Goal: Book appointment/travel/reservation

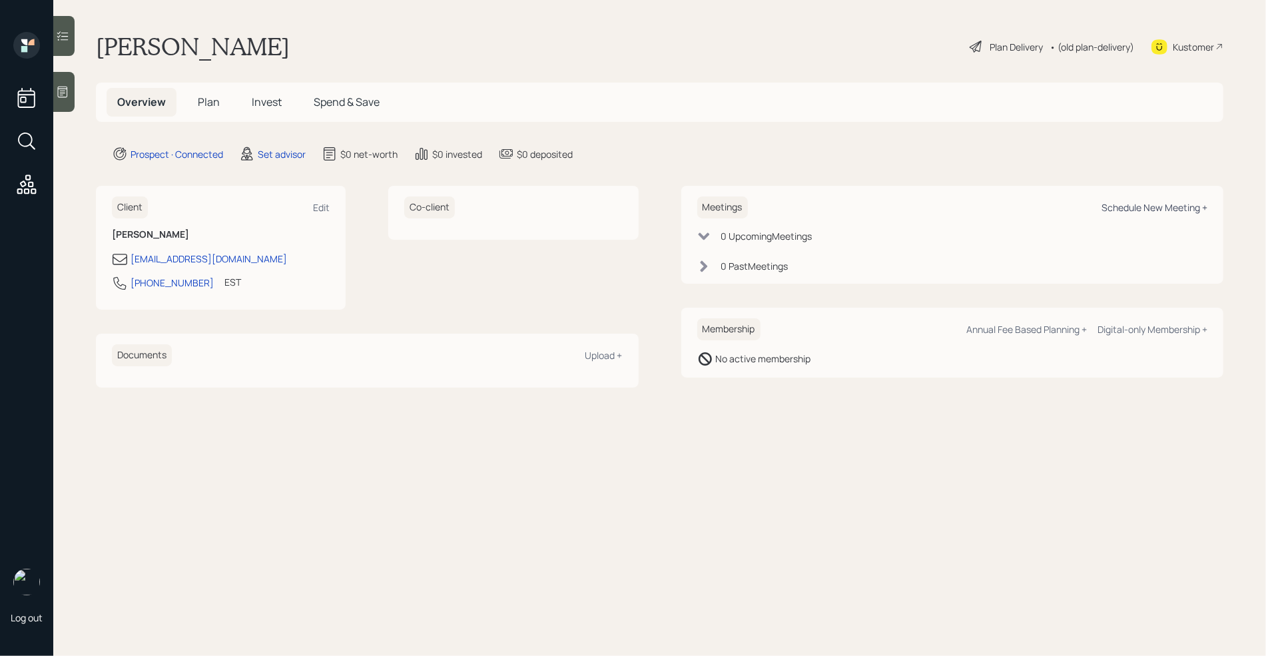
click at [1174, 204] on div "Schedule New Meeting +" at bounding box center [1155, 207] width 106 height 13
select select "round-[PERSON_NAME]"
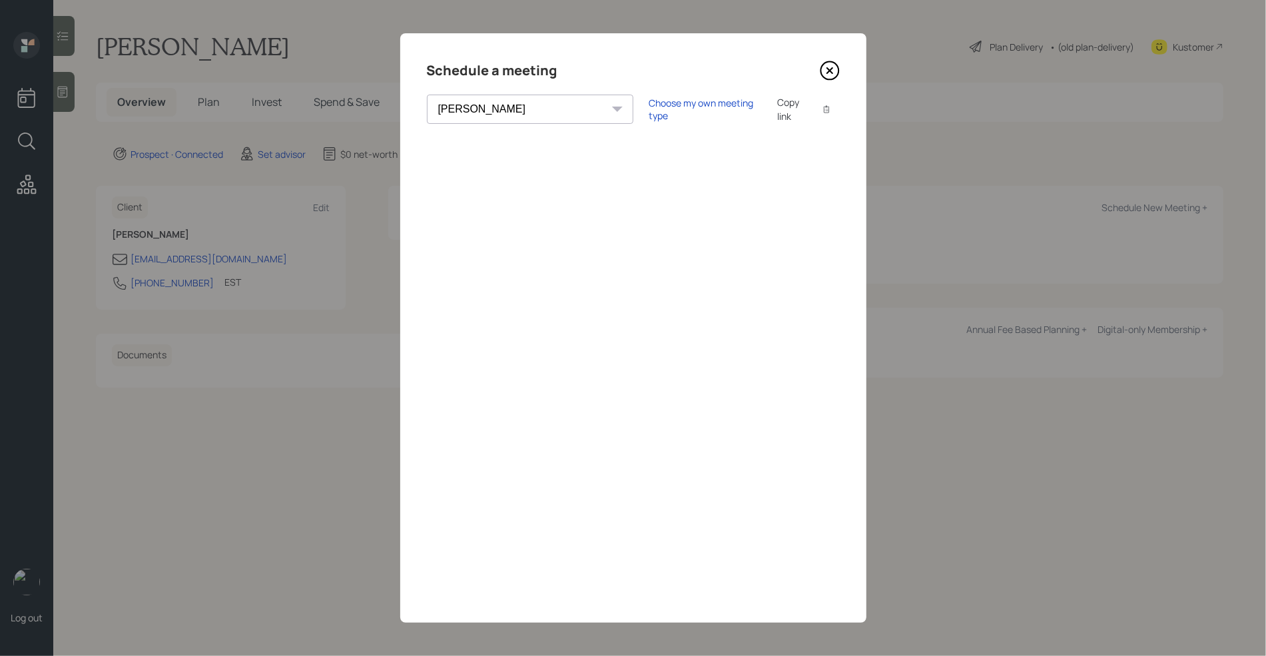
click at [831, 69] on icon at bounding box center [829, 70] width 5 height 5
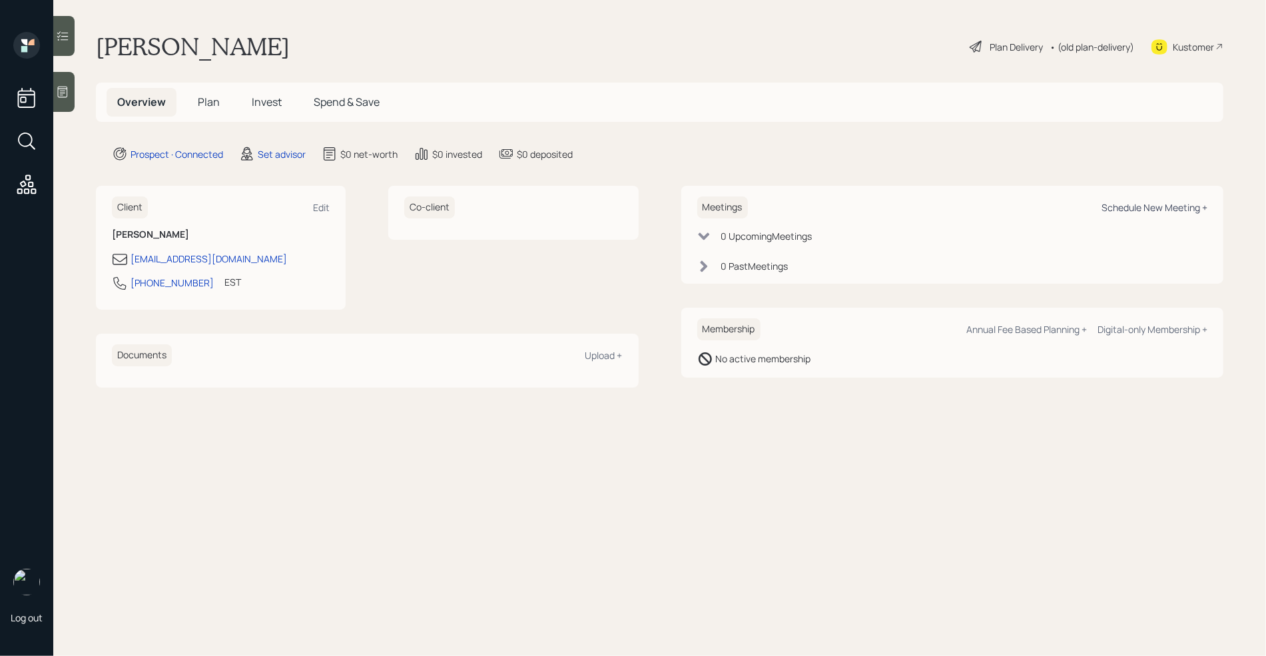
click at [1156, 209] on div "Schedule New Meeting +" at bounding box center [1155, 207] width 106 height 13
select select "round-[PERSON_NAME]"
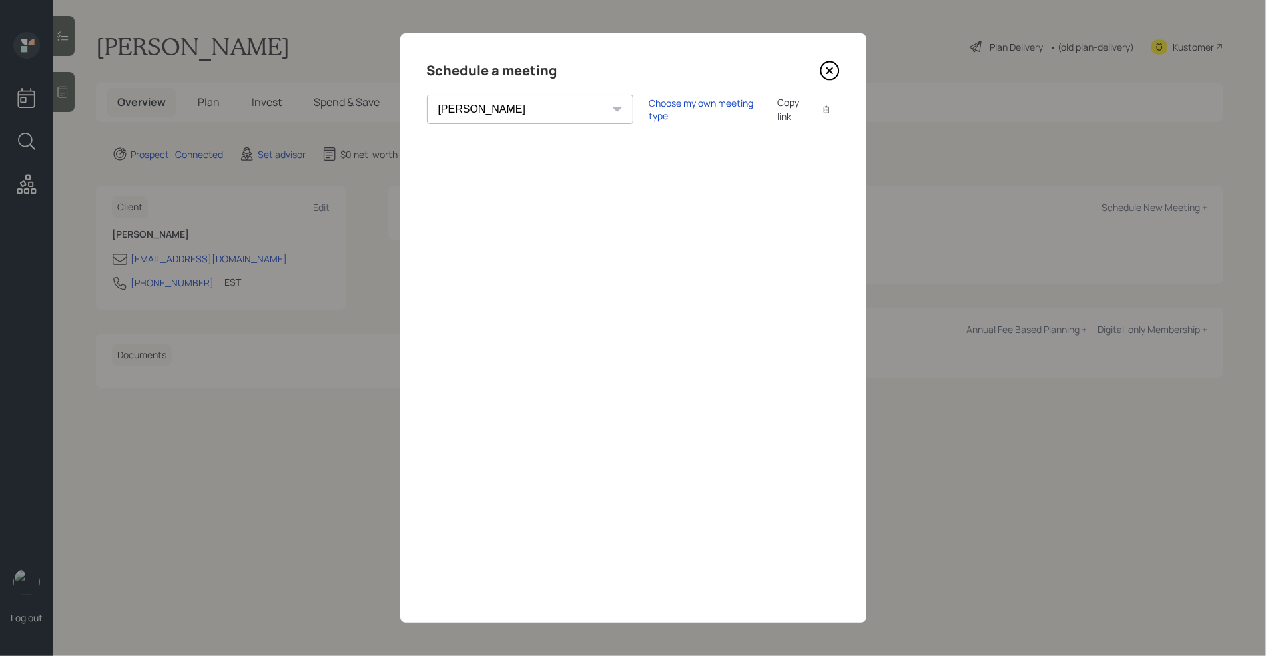
click at [837, 67] on icon at bounding box center [830, 71] width 18 height 18
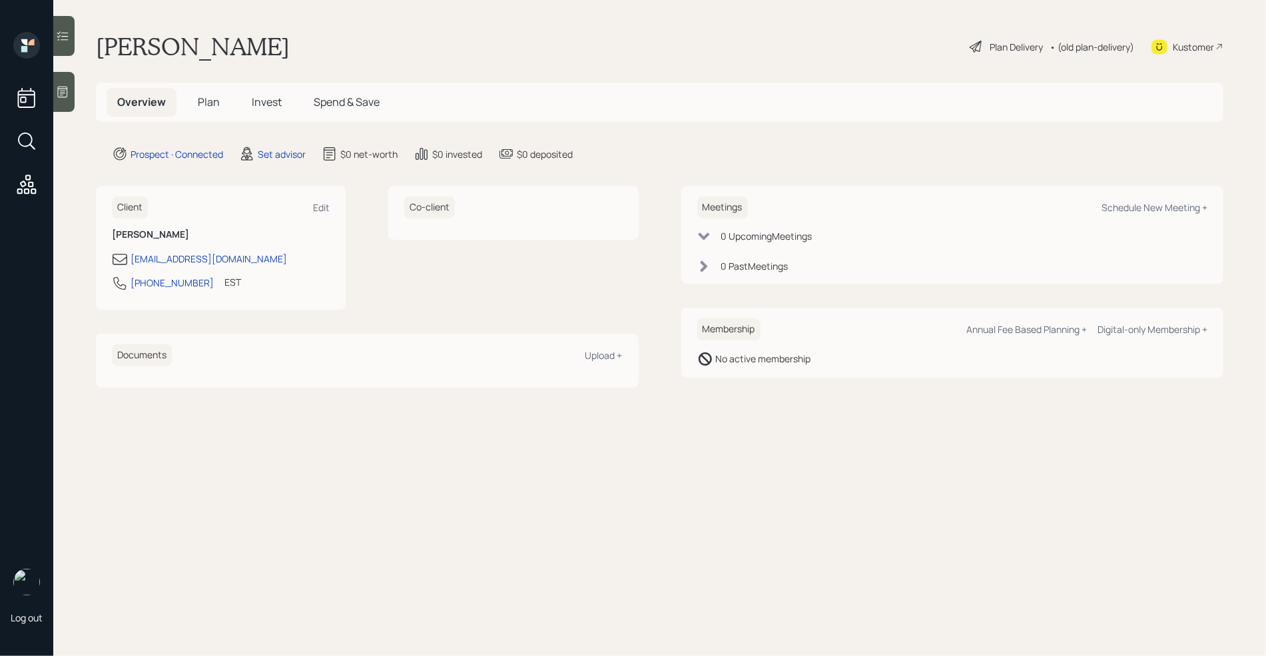
click at [67, 92] on icon at bounding box center [63, 92] width 10 height 11
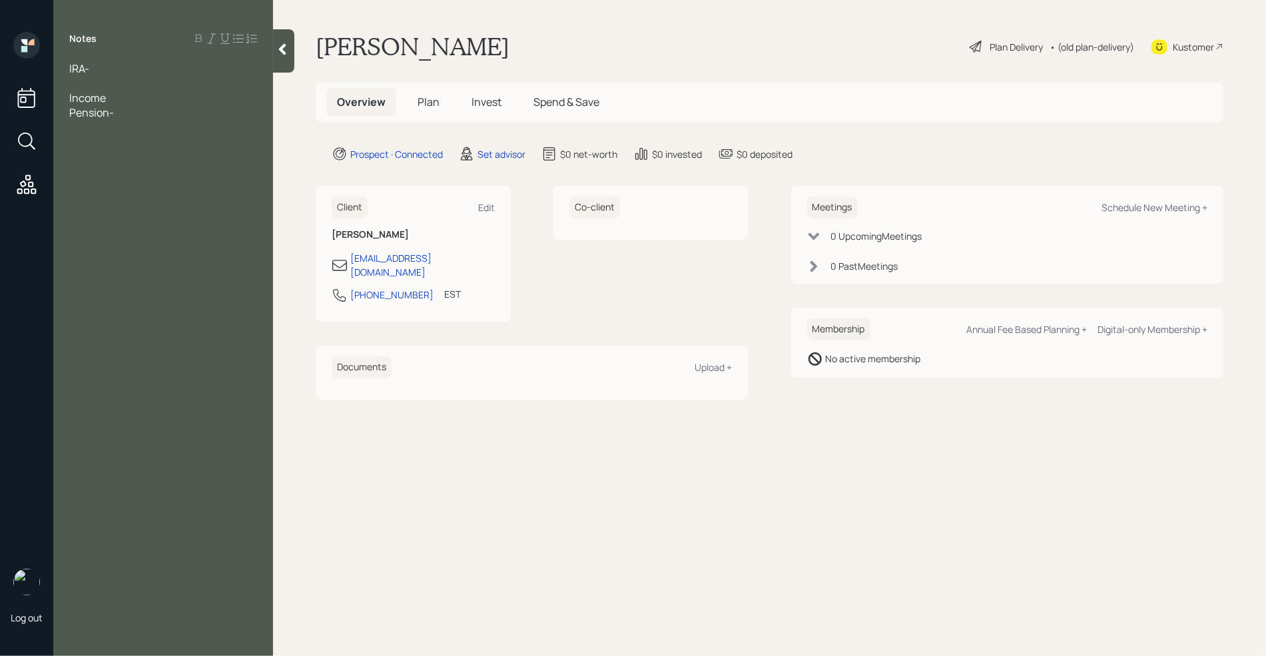
click at [83, 58] on div "Notes IRA- Income Pension-" at bounding box center [163, 336] width 220 height 608
click at [68, 71] on div "IRA- Income Pension-" at bounding box center [163, 97] width 220 height 73
click at [127, 113] on div "Pension-" at bounding box center [163, 112] width 188 height 15
click at [70, 67] on span "IRA-" at bounding box center [79, 68] width 20 height 15
click at [113, 101] on div "IRA-" at bounding box center [163, 98] width 188 height 15
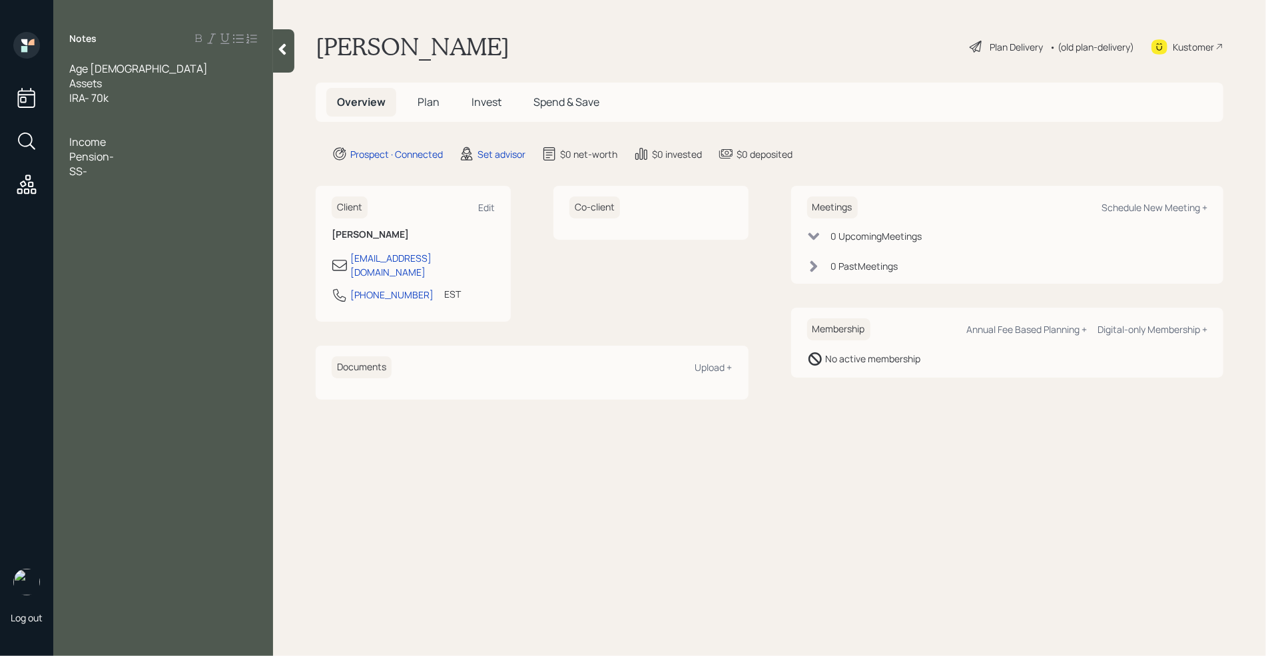
click at [129, 103] on div "IRA- 70k" at bounding box center [163, 98] width 188 height 15
click at [123, 80] on div "Assets" at bounding box center [163, 83] width 188 height 15
click at [115, 72] on div "Age [DEMOGRAPHIC_DATA]" at bounding box center [163, 68] width 188 height 15
click at [228, 119] on div "IRA- 70k last time she checked" at bounding box center [163, 112] width 188 height 15
click at [89, 113] on span "IRA- 70k last time she checked" at bounding box center [142, 112] width 147 height 15
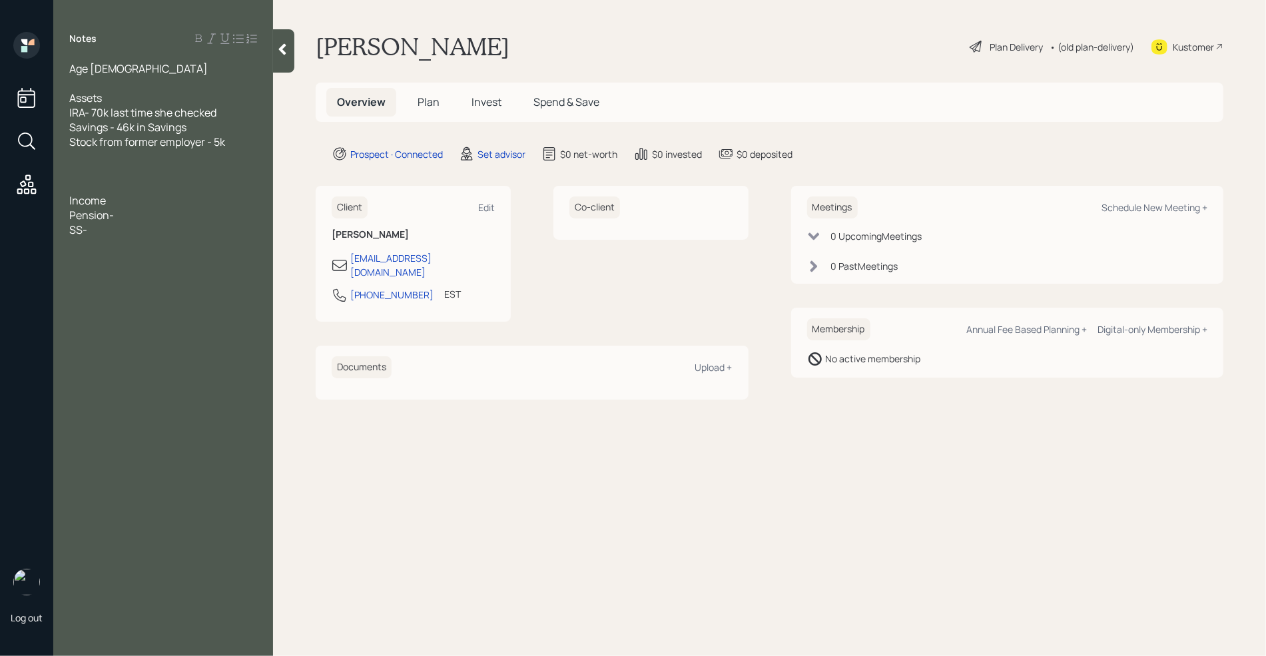
click at [240, 142] on div "Stock from former employer - 5k" at bounding box center [163, 142] width 188 height 15
click at [137, 184] on div at bounding box center [163, 186] width 188 height 15
click at [107, 220] on div "SS-" at bounding box center [163, 215] width 188 height 15
click at [103, 215] on div "SS-" at bounding box center [163, 215] width 188 height 15
click at [133, 252] on div at bounding box center [163, 259] width 188 height 15
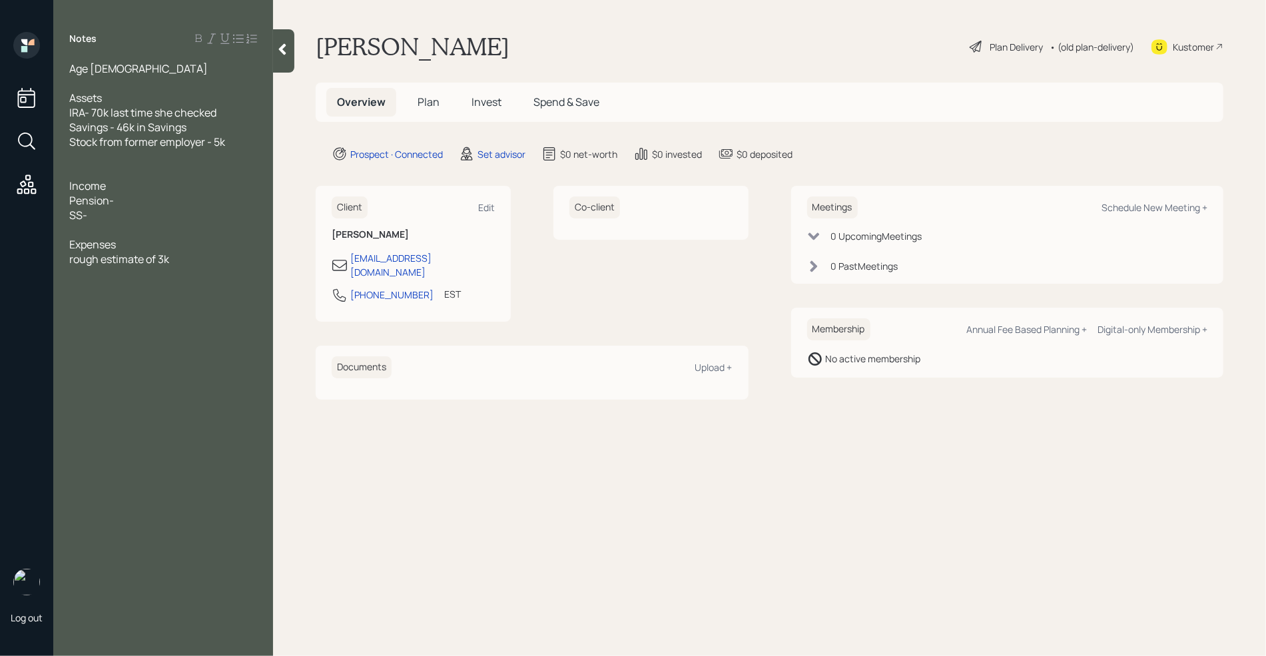
click at [92, 161] on div at bounding box center [163, 156] width 188 height 15
click at [105, 212] on div "SS-" at bounding box center [163, 215] width 188 height 15
click at [127, 204] on div "Pension-" at bounding box center [163, 200] width 188 height 15
click at [112, 216] on div "SS-" at bounding box center [163, 215] width 188 height 15
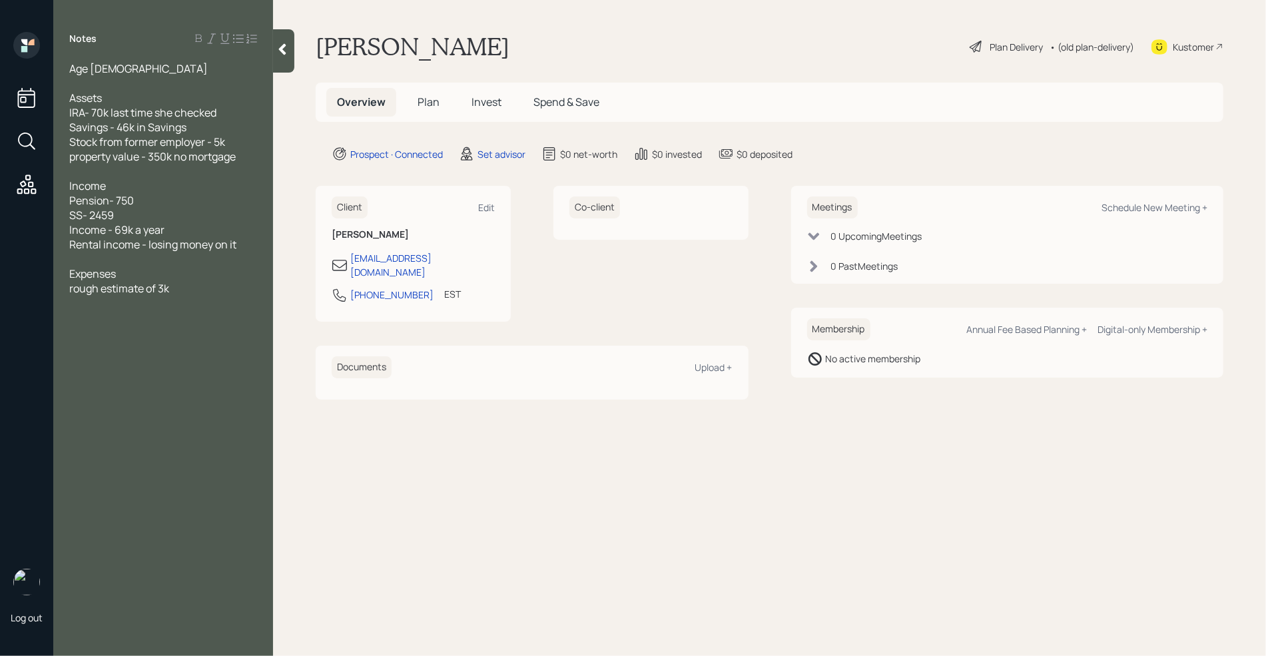
click at [249, 244] on div "Rental income - losing money on it" at bounding box center [163, 244] width 188 height 15
click at [205, 290] on div "rough estimate of 3k" at bounding box center [163, 288] width 188 height 15
click at [177, 161] on span "property value - 350k no mortgage" at bounding box center [152, 156] width 167 height 15
click at [216, 310] on div at bounding box center [163, 317] width 188 height 15
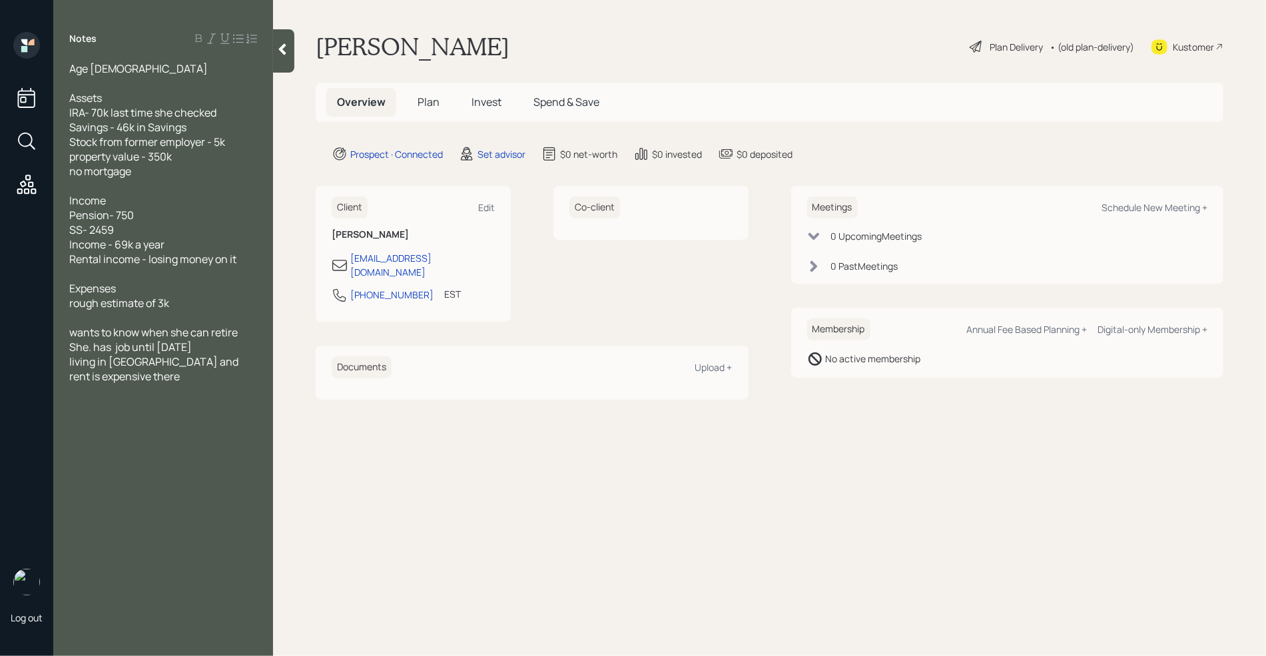
click at [173, 376] on div "living in [GEOGRAPHIC_DATA] and rent is expensive there" at bounding box center [163, 368] width 188 height 29
click at [1132, 210] on div "Schedule New Meeting +" at bounding box center [1155, 207] width 106 height 13
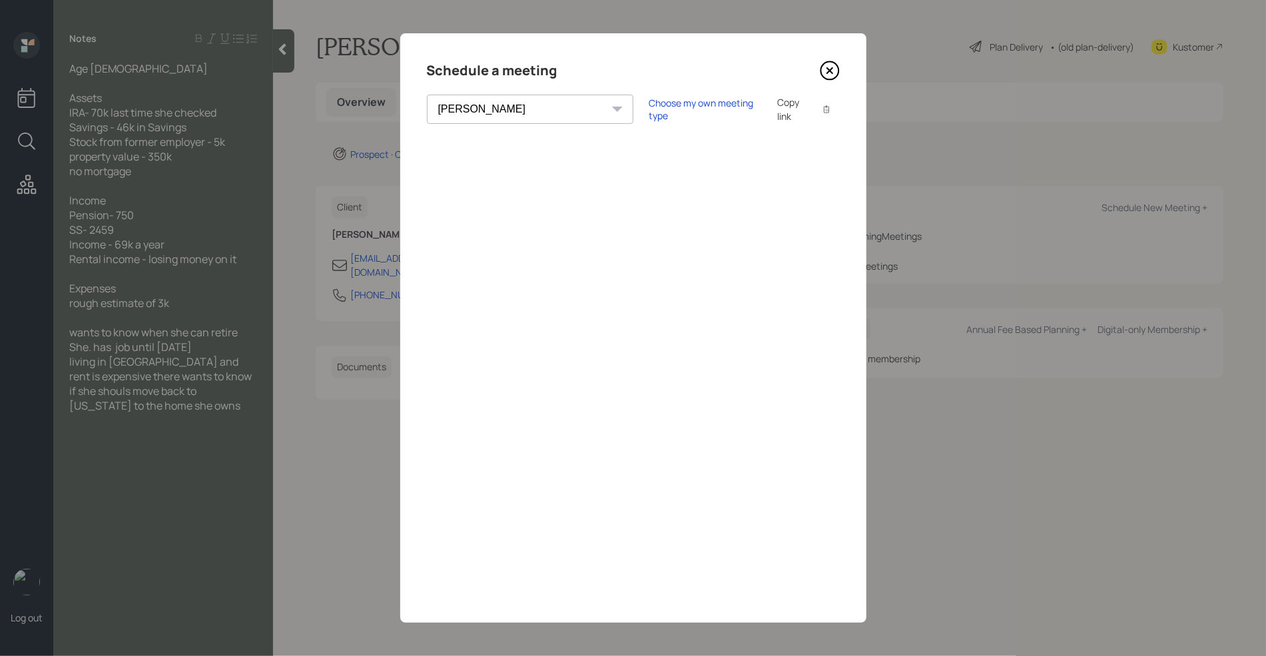
click at [605, 64] on div "Schedule a meeting" at bounding box center [633, 70] width 413 height 21
click at [520, 109] on div "[PERSON_NAME] [PERSON_NAME] [PERSON_NAME] [PERSON_NAME] [PERSON_NAME] [PERSON_N…" at bounding box center [530, 109] width 206 height 29
click at [487, 109] on select "[PERSON_NAME] [PERSON_NAME] [PERSON_NAME] [PERSON_NAME] [PERSON_NAME] [PERSON_N…" at bounding box center [530, 109] width 206 height 29
select select "8b79112e-3cfb-44f9-89e7-15267fe946c1"
click at [427, 95] on select "[PERSON_NAME] [PERSON_NAME] [PERSON_NAME] [PERSON_NAME] [PERSON_NAME] [PERSON_N…" at bounding box center [530, 109] width 206 height 29
